Goal: Task Accomplishment & Management: Use online tool/utility

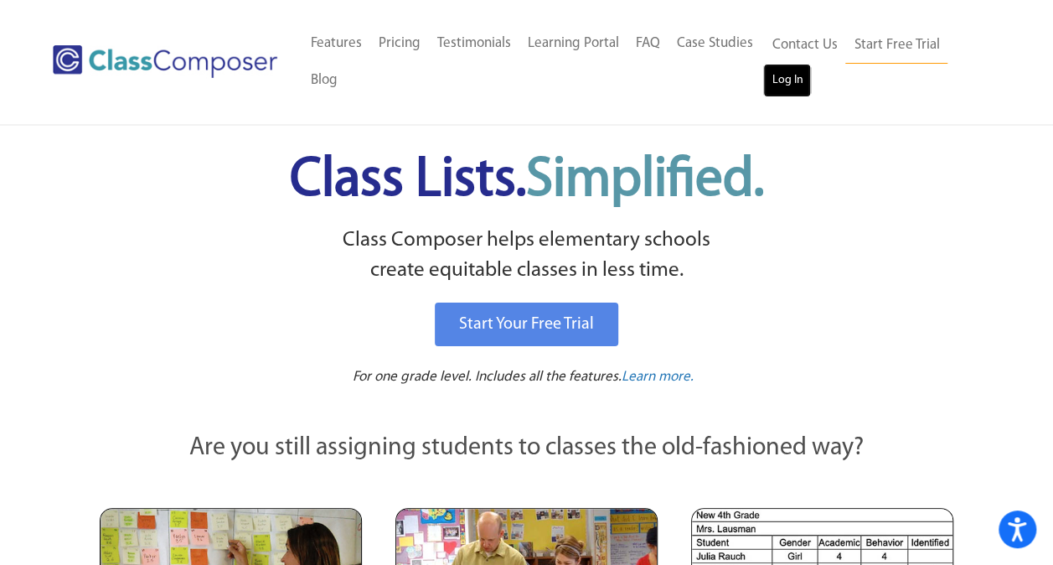
click at [778, 79] on link "Log In" at bounding box center [787, 81] width 48 height 34
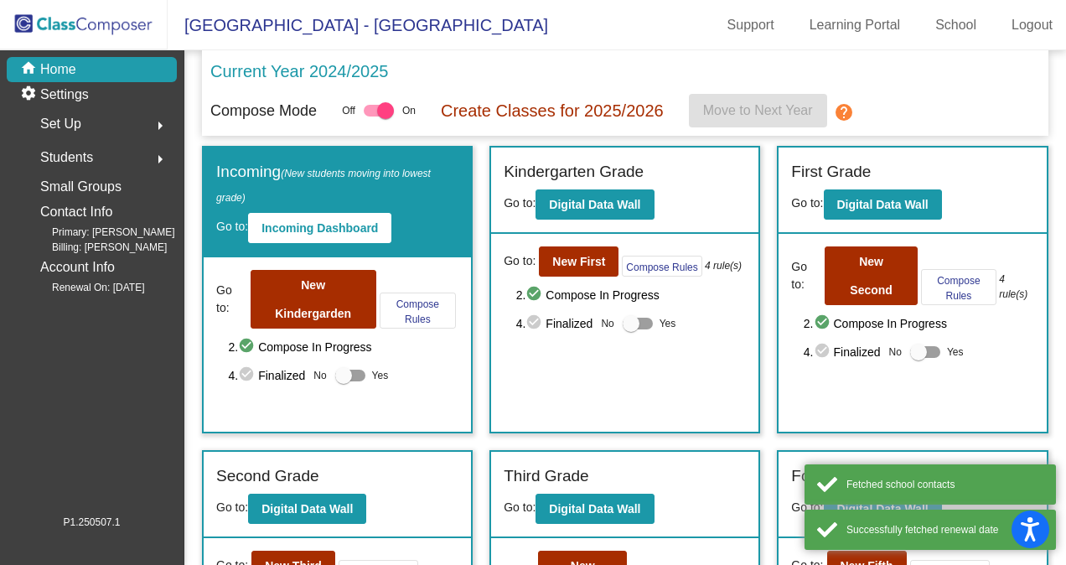
scroll to position [168, 0]
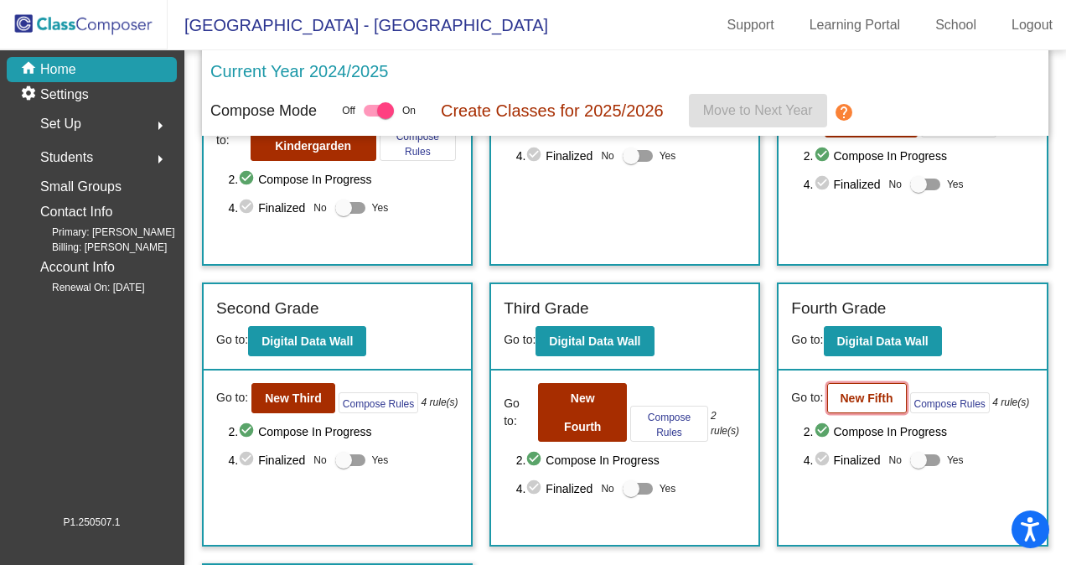
click at [840, 391] on b "New Fifth" at bounding box center [866, 397] width 53 height 13
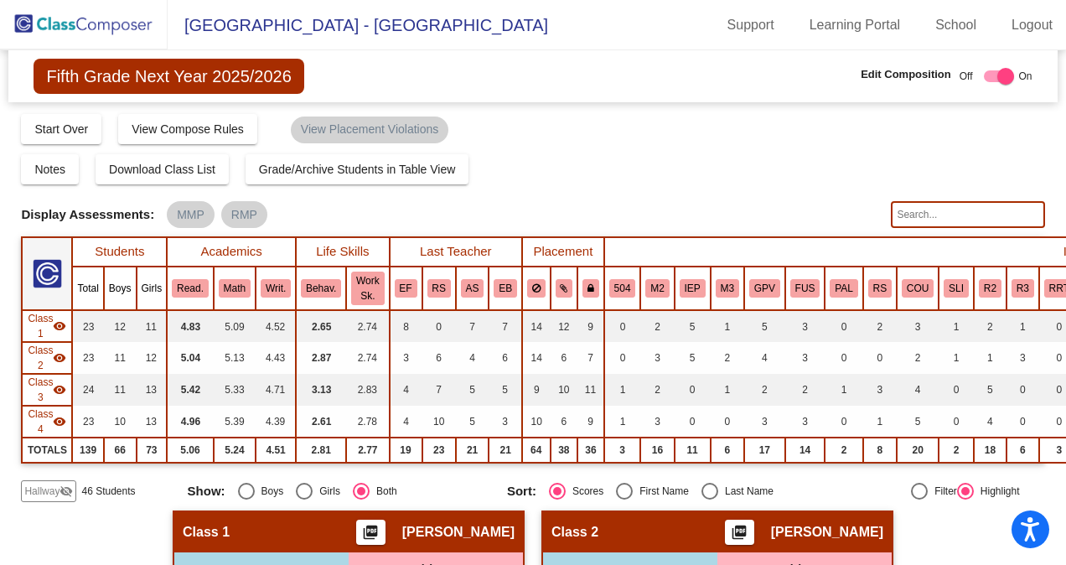
click at [974, 221] on input "text" at bounding box center [967, 214] width 153 height 27
type input "g"
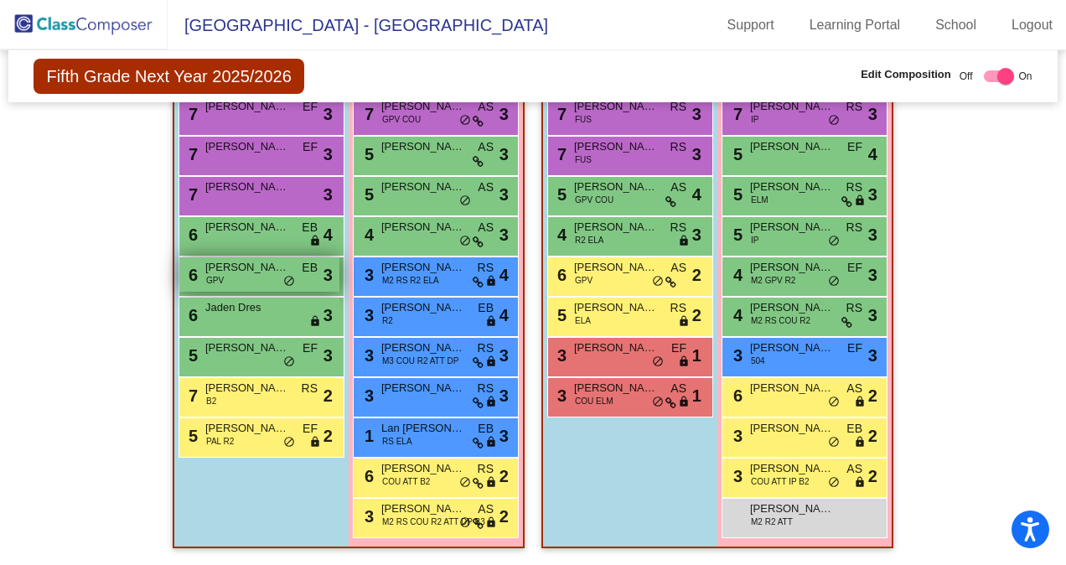
scroll to position [1078, 0]
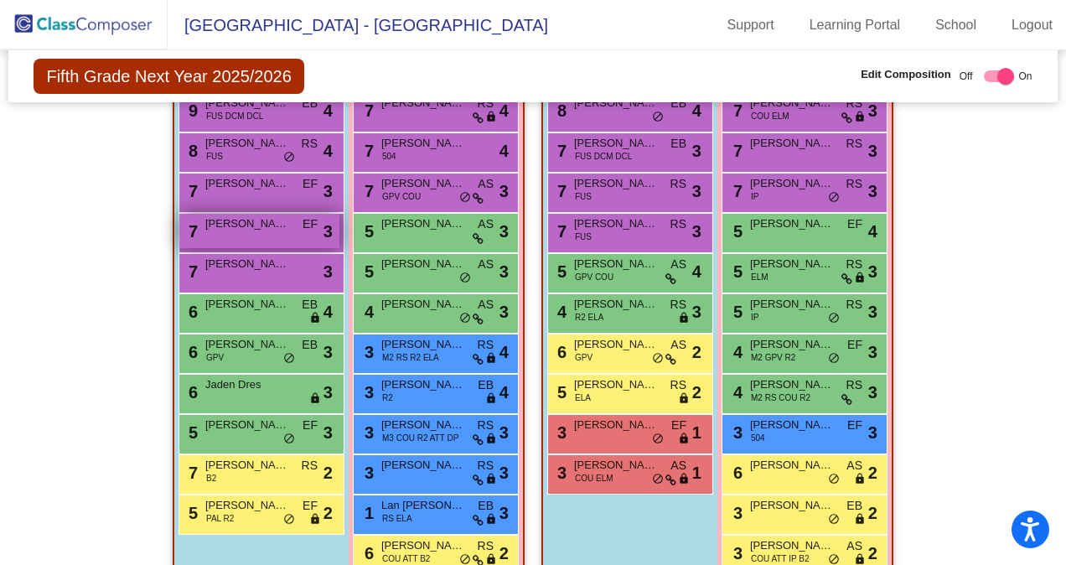
click at [225, 221] on span "[PERSON_NAME]" at bounding box center [247, 223] width 84 height 17
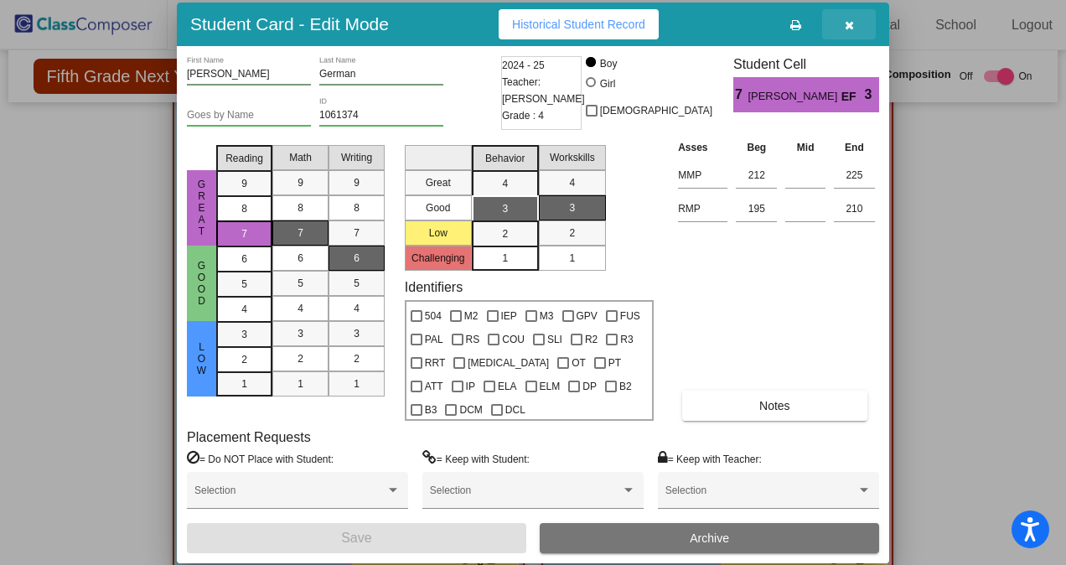
click at [845, 30] on icon "button" at bounding box center [849, 25] width 9 height 12
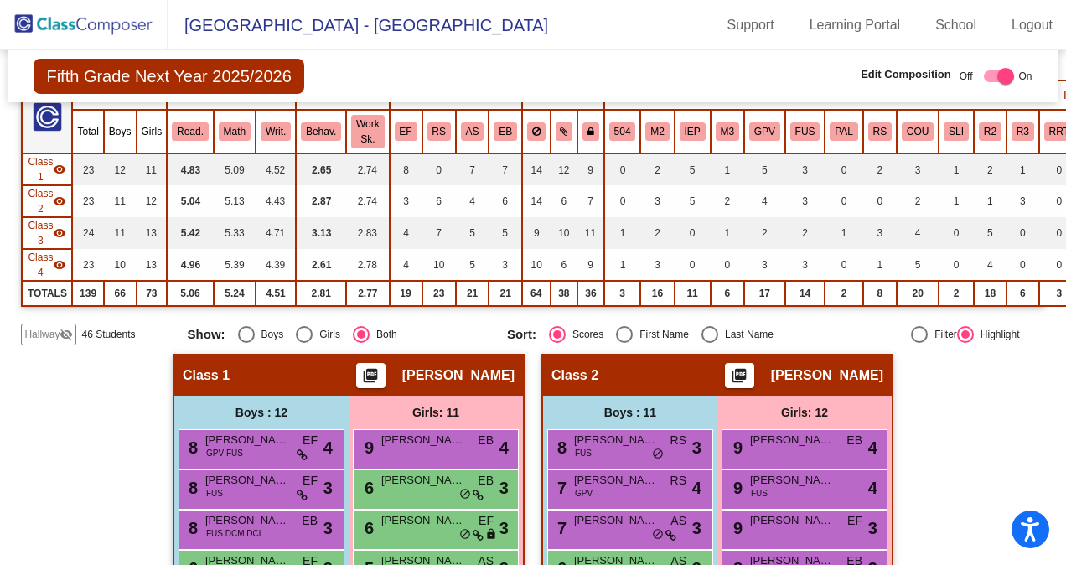
scroll to position [73, 0]
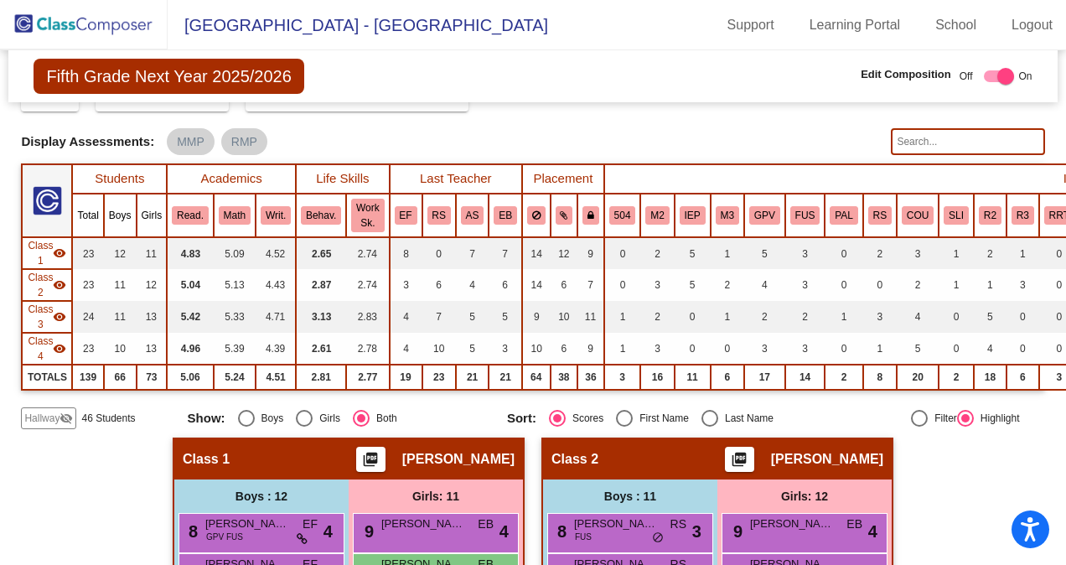
click at [943, 139] on input "text" at bounding box center [967, 141] width 153 height 27
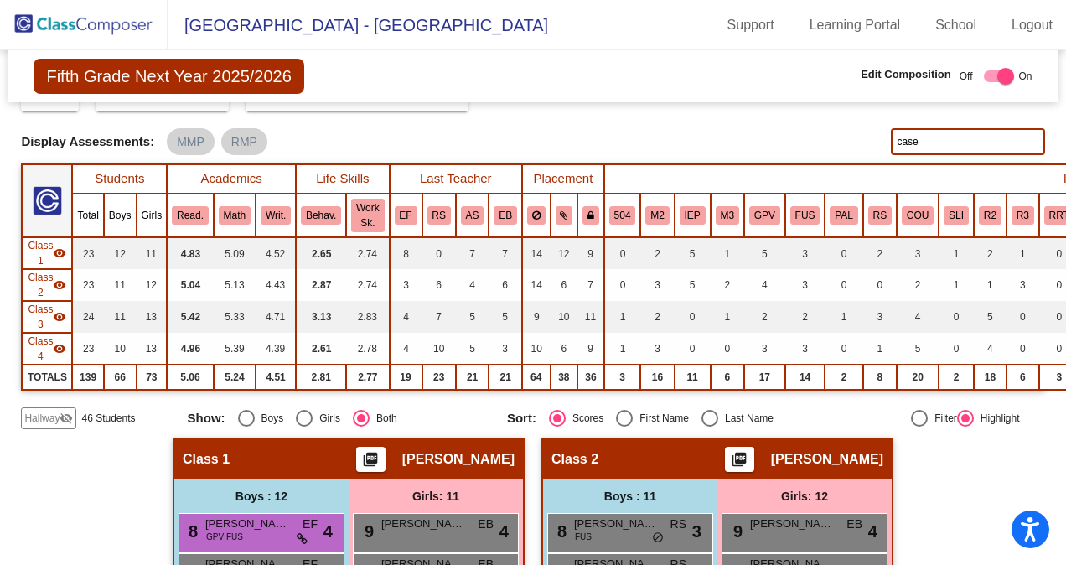
type input "casey"
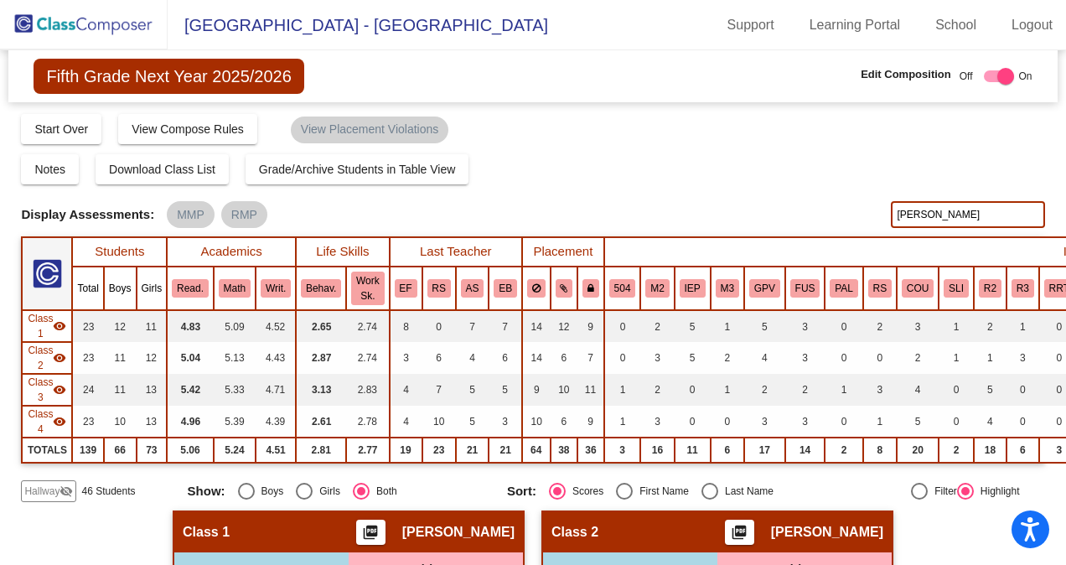
click at [967, 217] on input "casey" at bounding box center [967, 214] width 153 height 27
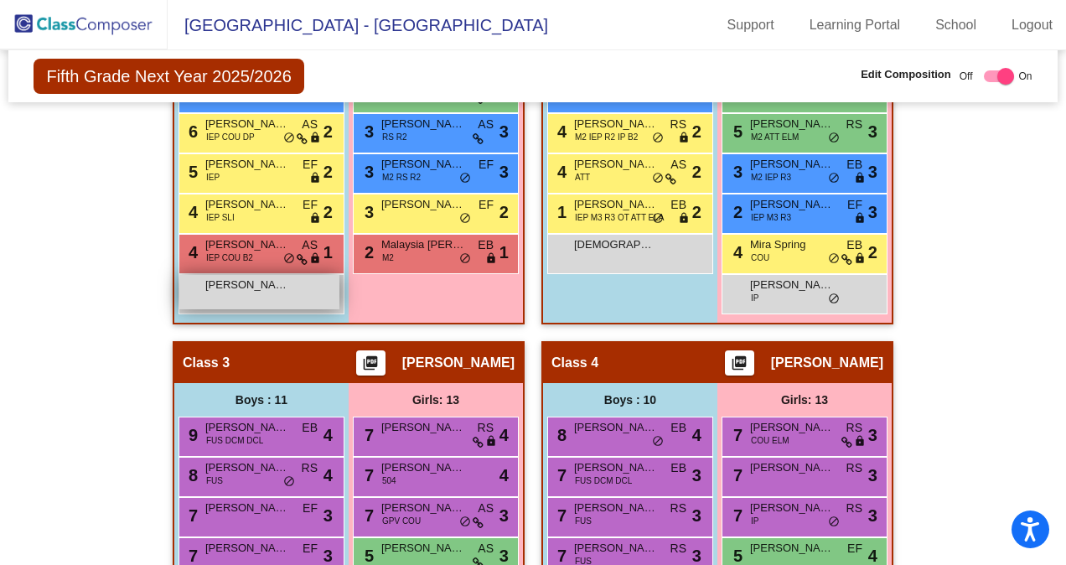
scroll to position [838, 0]
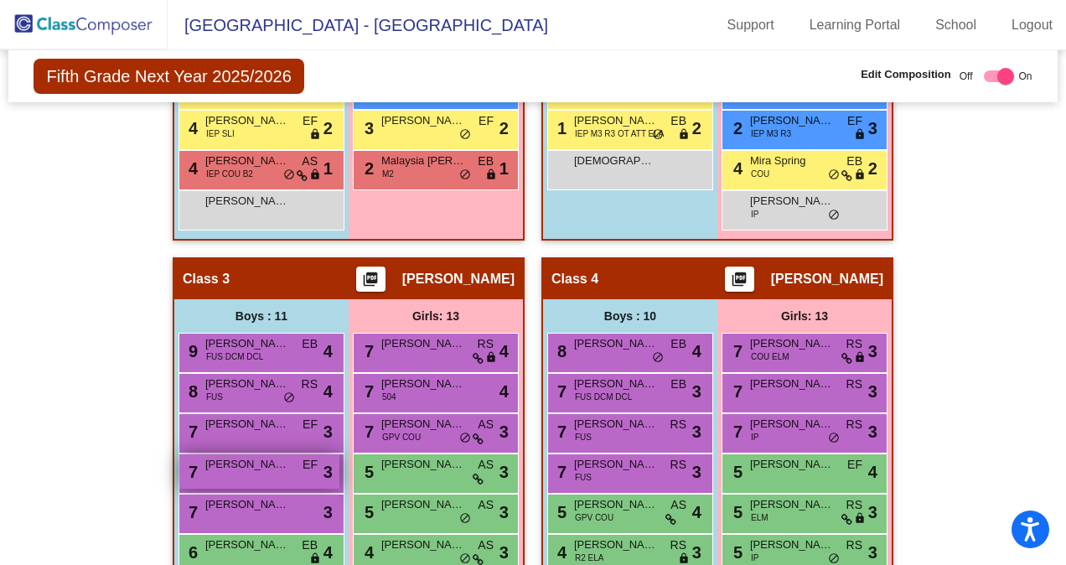
click at [290, 466] on div "7 Matthew German EF lock do_not_disturb_alt 3" at bounding box center [259, 471] width 160 height 34
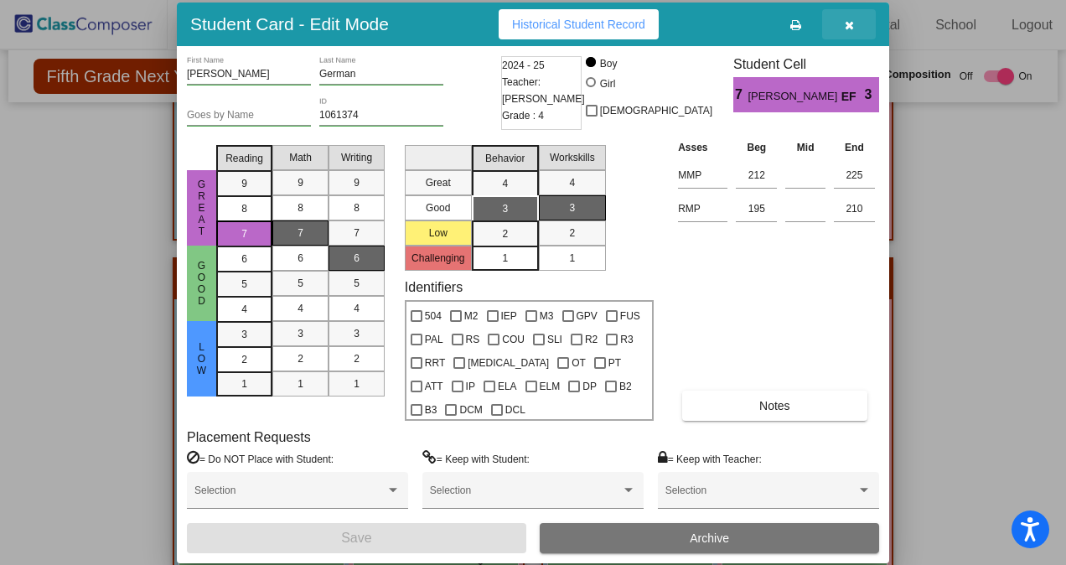
click at [850, 32] on button "button" at bounding box center [849, 24] width 54 height 30
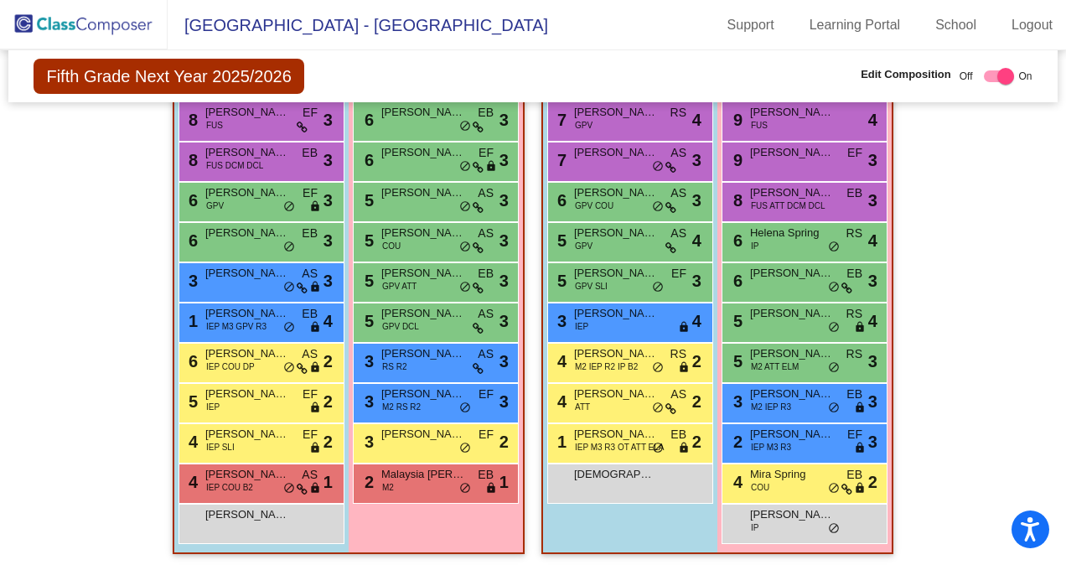
scroll to position [529, 0]
